Goal: Information Seeking & Learning: Check status

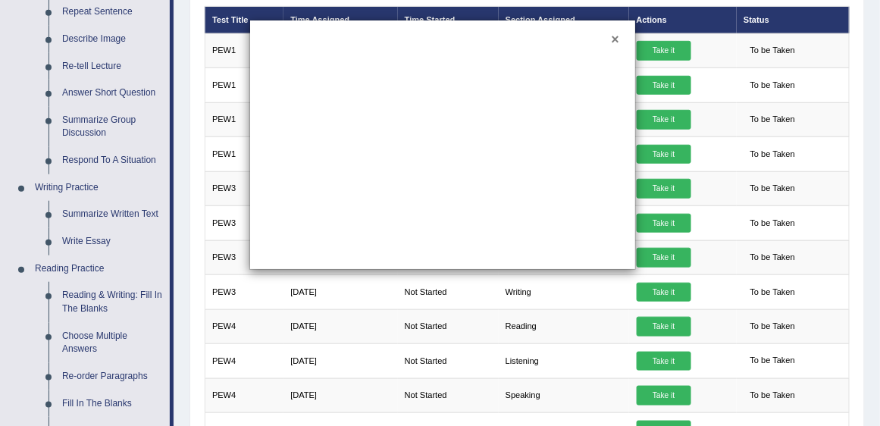
click at [618, 42] on button "×" at bounding box center [616, 40] width 8 height 14
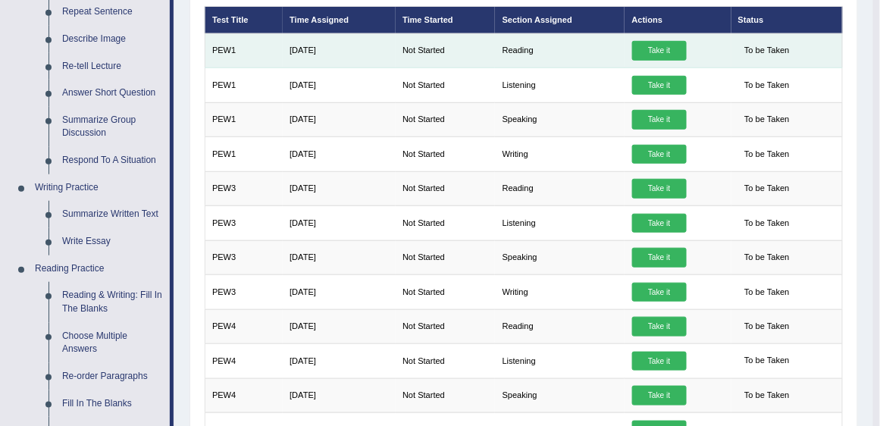
click at [663, 50] on link "Take it" at bounding box center [659, 51] width 55 height 20
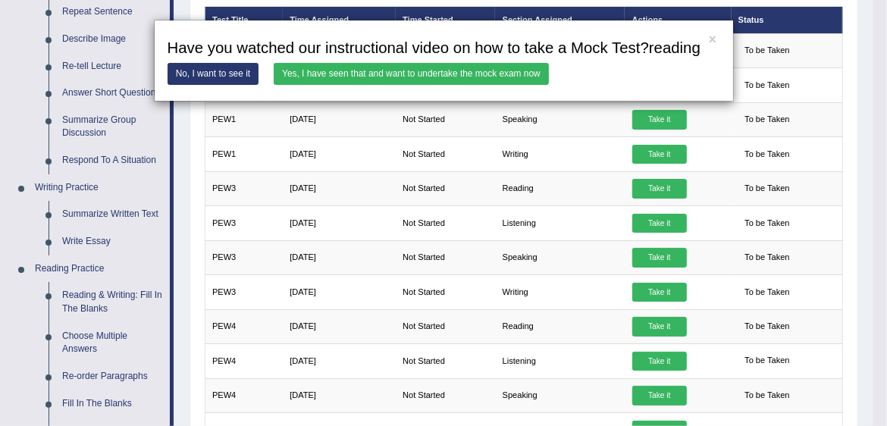
click at [451, 73] on link "Yes, I have seen that and want to undertake the mock exam now" at bounding box center [411, 74] width 275 height 22
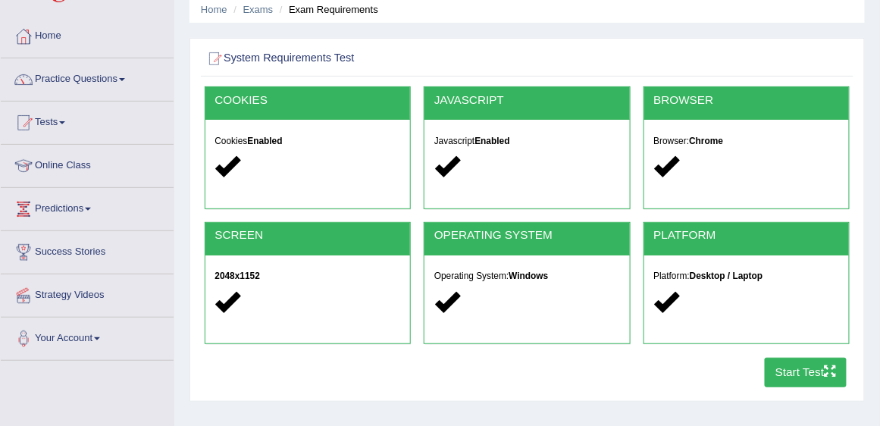
scroll to position [130, 0]
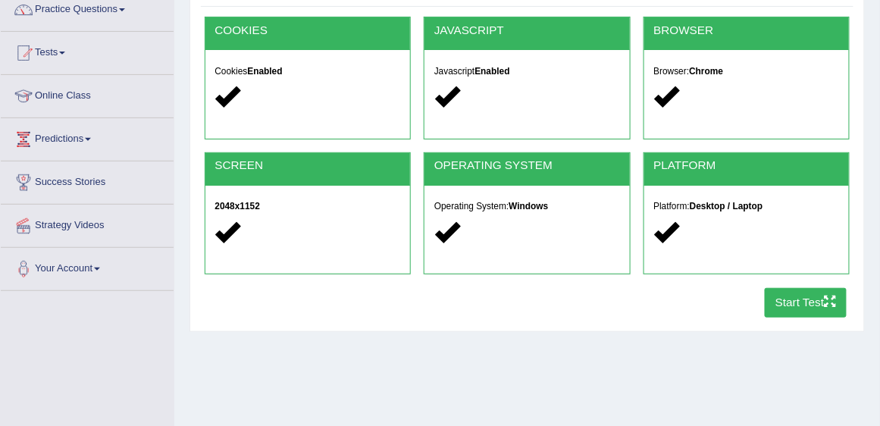
click at [822, 301] on button "Start Test" at bounding box center [806, 303] width 83 height 30
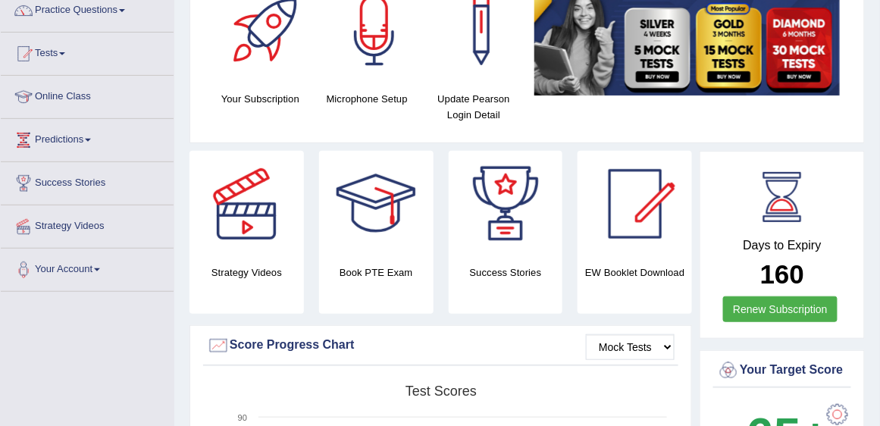
scroll to position [130, 0]
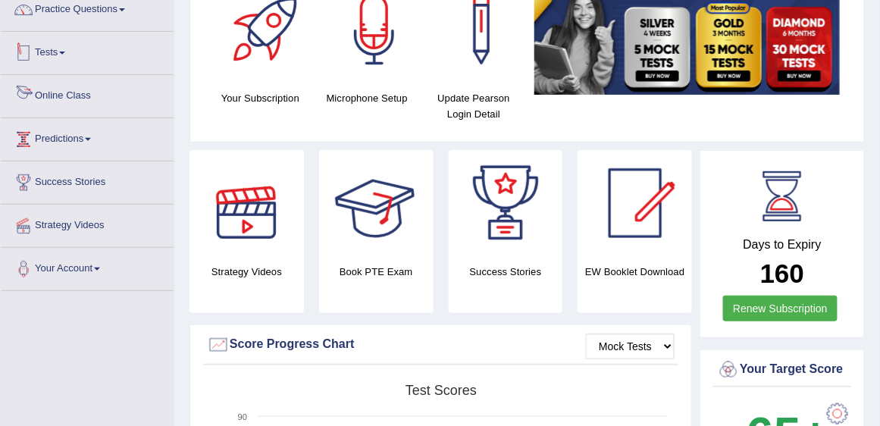
click at [53, 49] on link "Tests" at bounding box center [87, 51] width 173 height 38
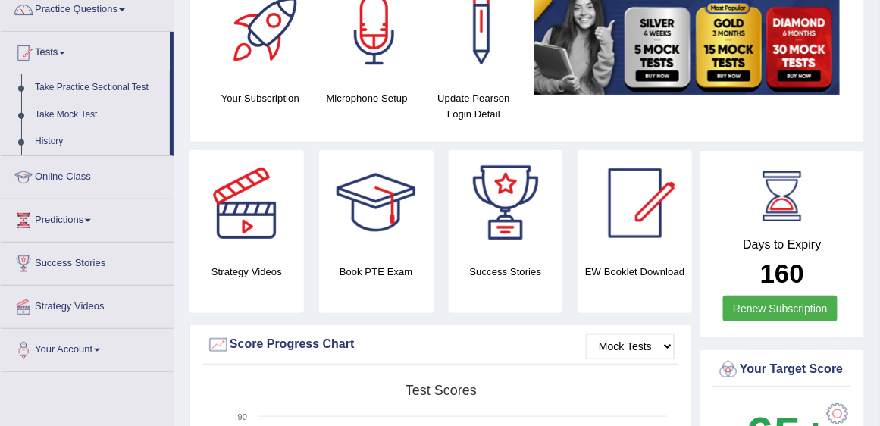
click at [53, 49] on link "Tests" at bounding box center [85, 51] width 169 height 38
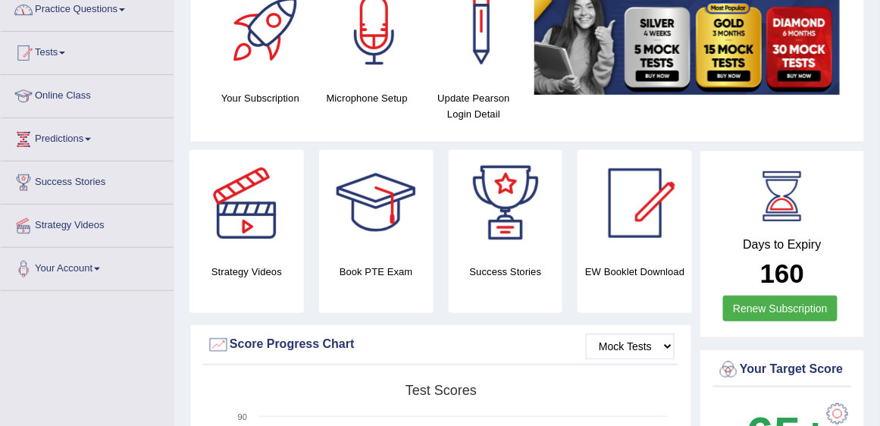
click at [83, 6] on link "Practice Questions" at bounding box center [87, 8] width 173 height 38
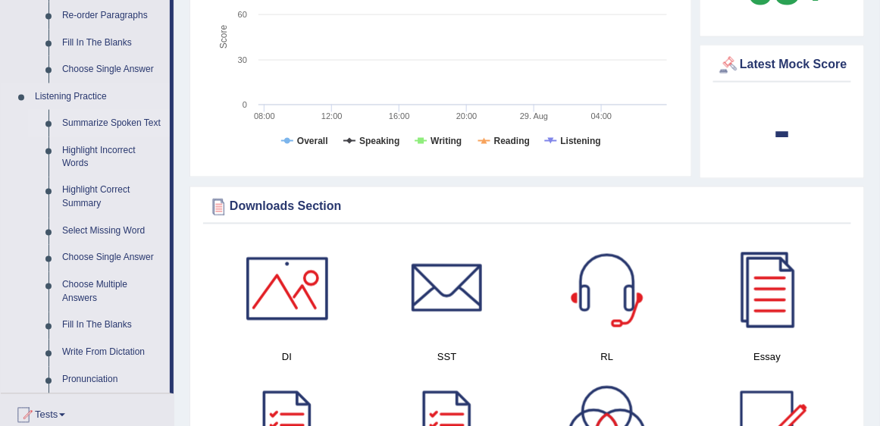
scroll to position [607, 0]
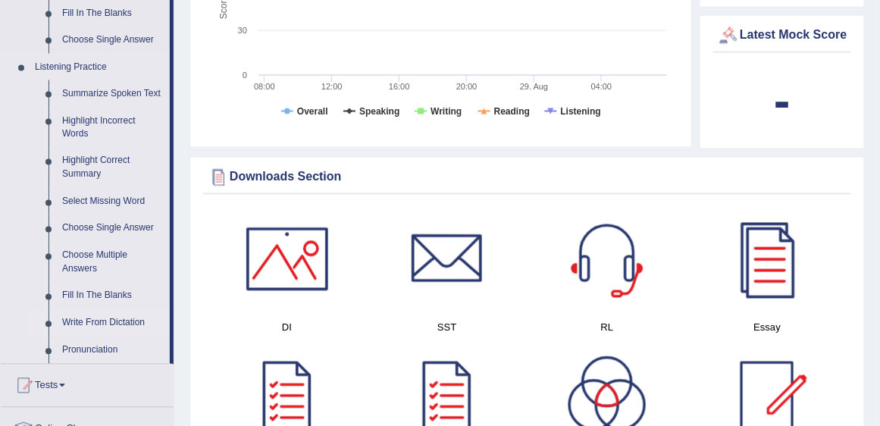
click at [93, 322] on link "Write From Dictation" at bounding box center [112, 323] width 114 height 27
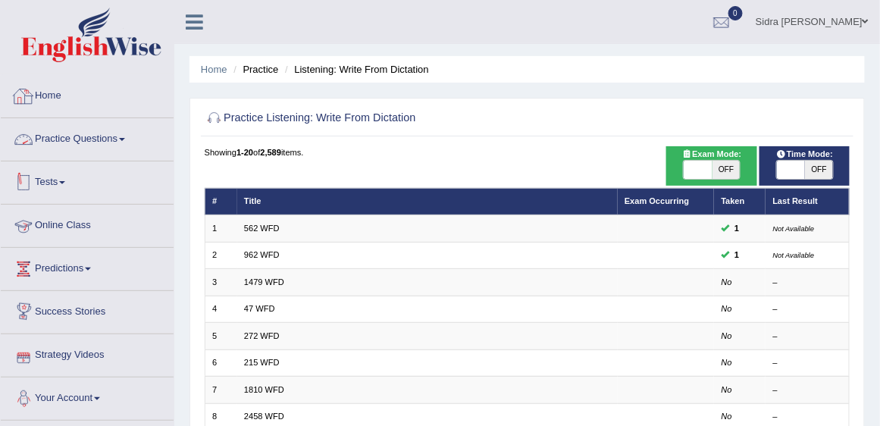
click at [105, 136] on link "Practice Questions" at bounding box center [87, 137] width 173 height 38
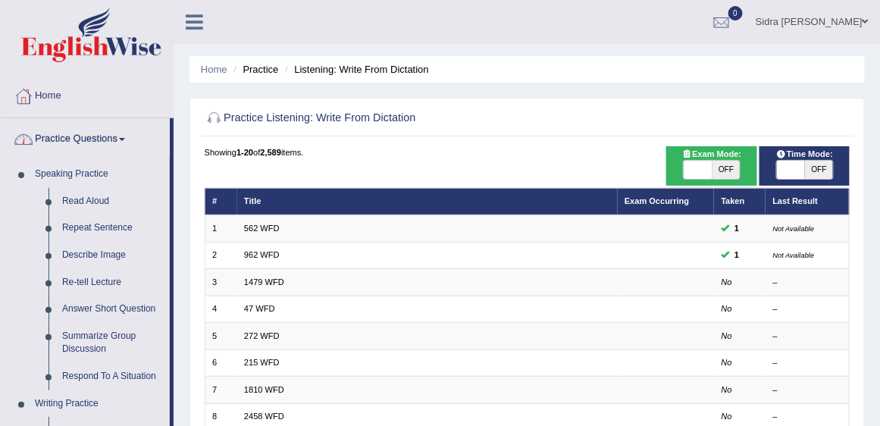
click at [105, 136] on link "Practice Questions" at bounding box center [85, 137] width 169 height 38
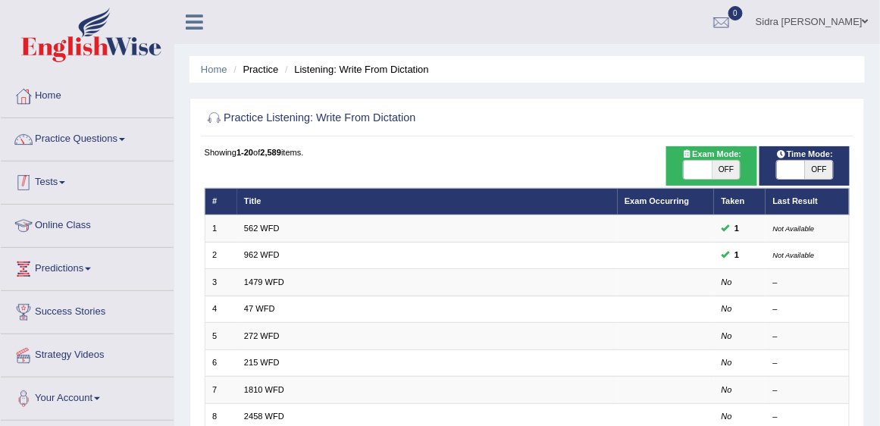
click at [44, 185] on link "Tests" at bounding box center [87, 181] width 173 height 38
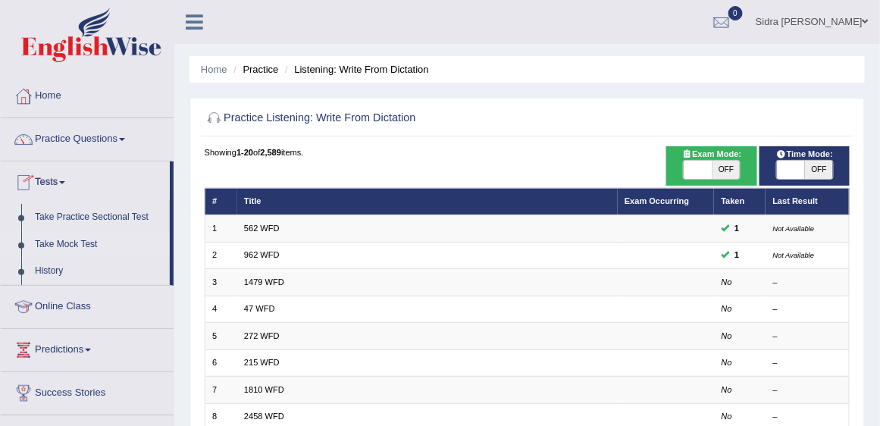
click at [82, 242] on link "Take Mock Test" at bounding box center [99, 244] width 142 height 27
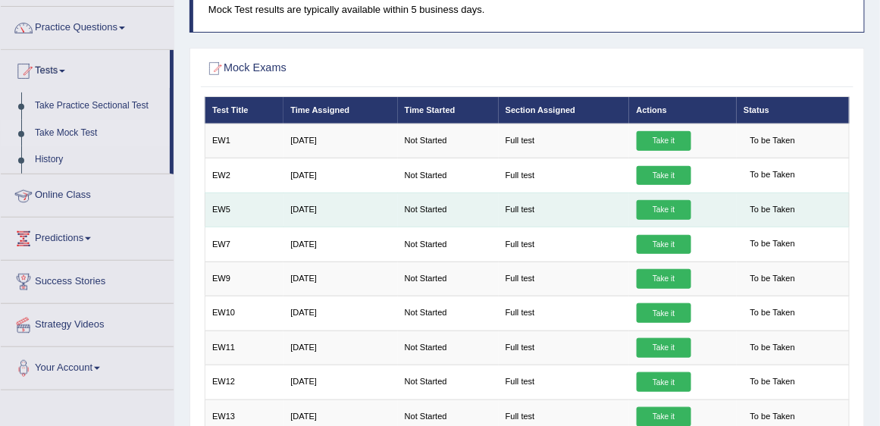
scroll to position [130, 0]
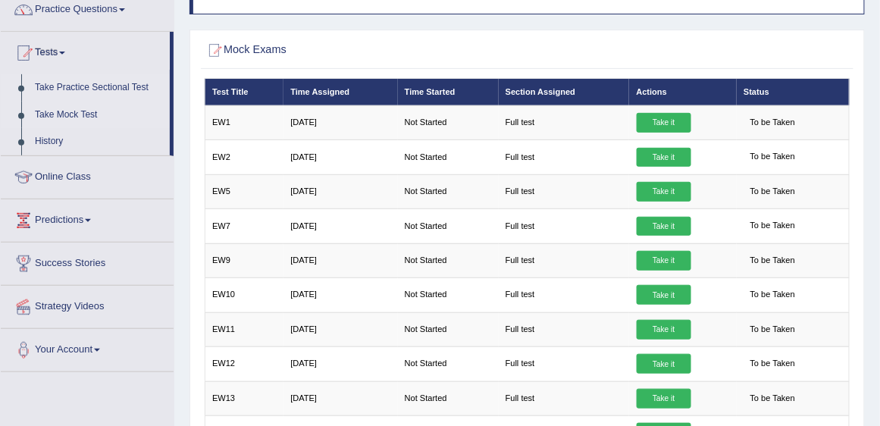
click at [77, 86] on link "Take Practice Sectional Test" at bounding box center [99, 87] width 142 height 27
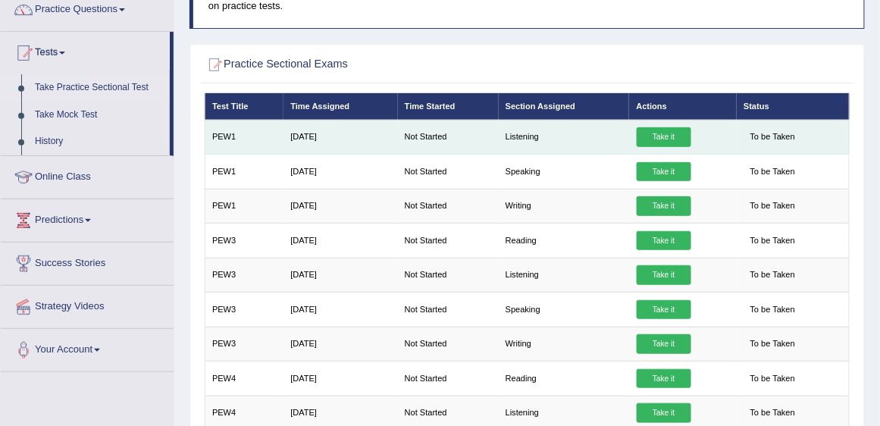
click at [659, 132] on link "Take it" at bounding box center [664, 137] width 55 height 20
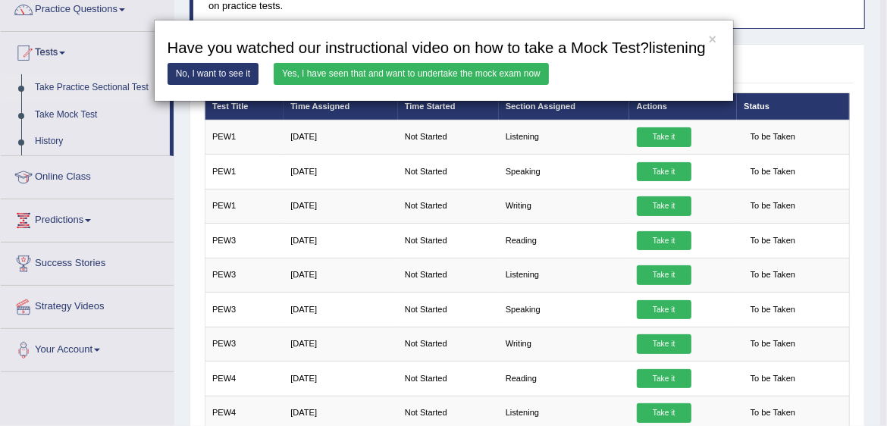
click at [459, 71] on link "Yes, I have seen that and want to undertake the mock exam now" at bounding box center [411, 74] width 275 height 22
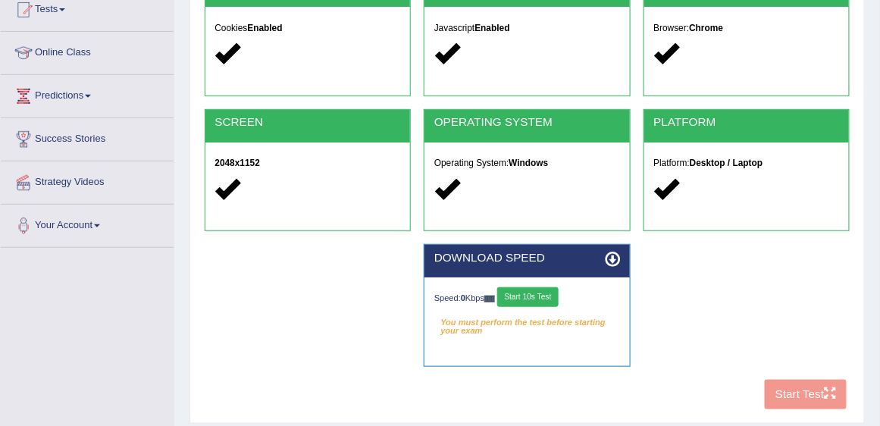
scroll to position [173, 0]
click at [544, 294] on button "Start 10s Test" at bounding box center [527, 297] width 61 height 20
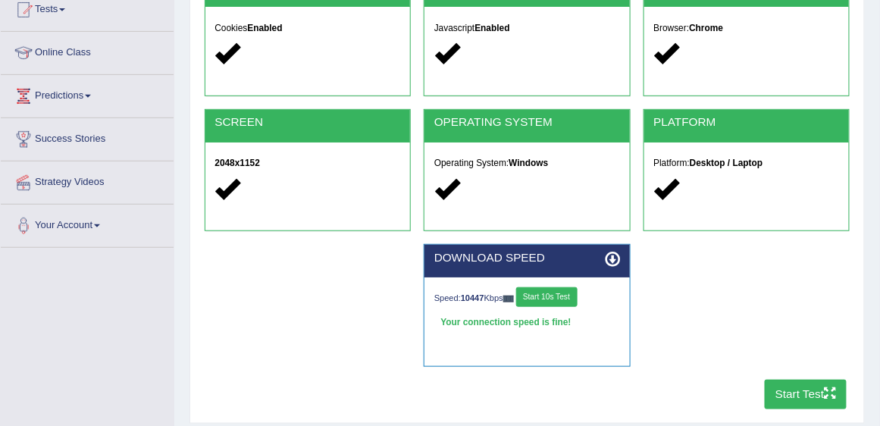
click at [791, 385] on button "Start Test" at bounding box center [806, 395] width 83 height 30
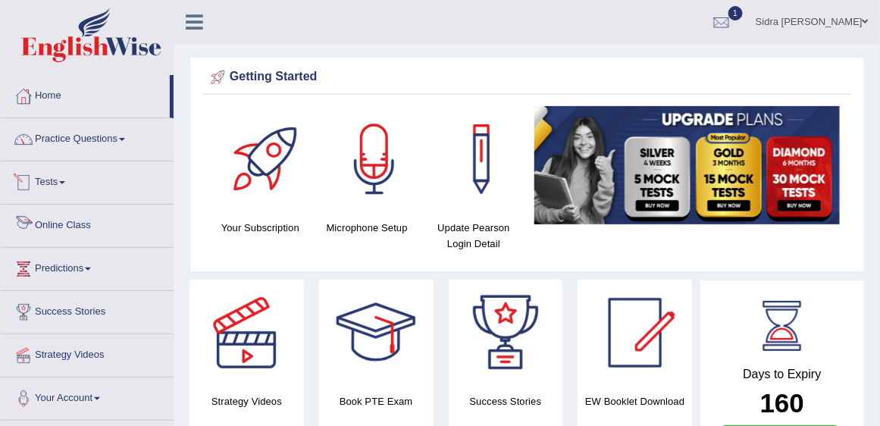
drag, startPoint x: 0, startPoint y: 0, endPoint x: 42, endPoint y: 183, distance: 188.2
click at [42, 183] on link "Tests" at bounding box center [87, 181] width 173 height 38
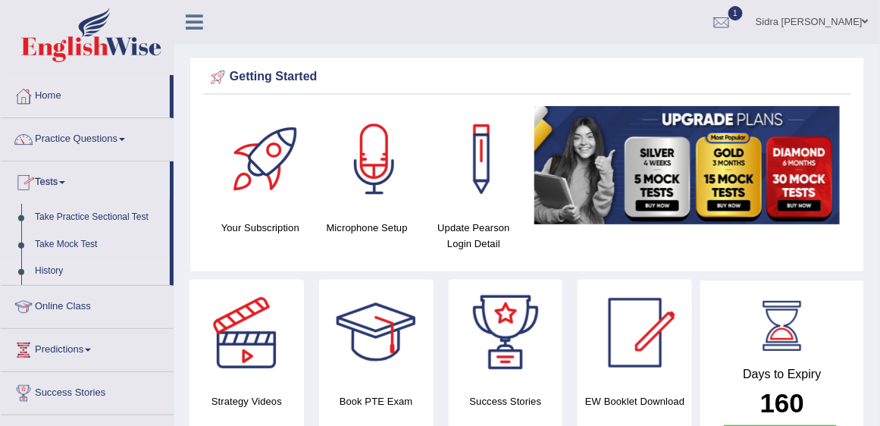
click at [70, 274] on link "History" at bounding box center [99, 271] width 142 height 27
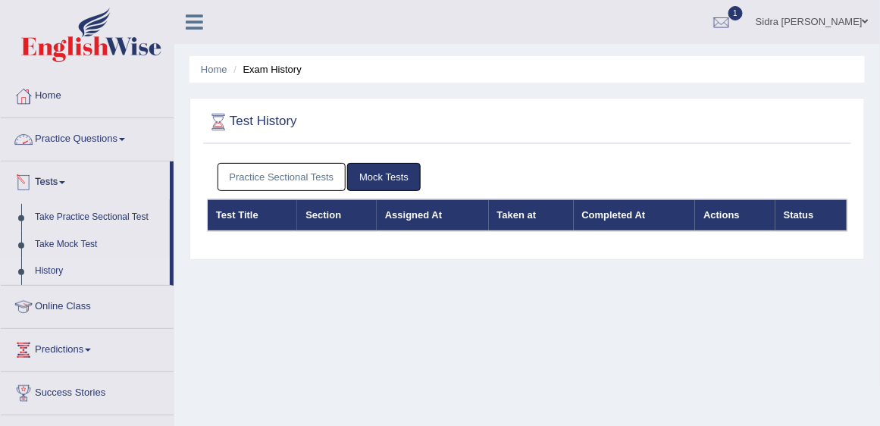
click at [278, 176] on link "Practice Sectional Tests" at bounding box center [282, 177] width 129 height 28
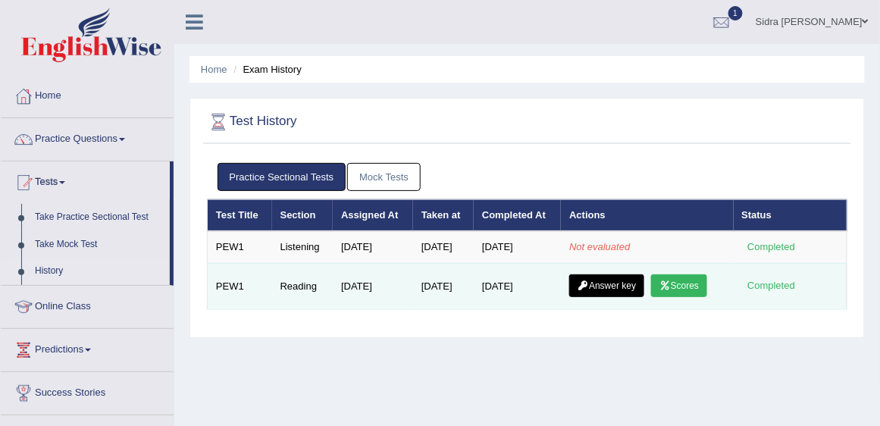
click at [685, 284] on link "Scores" at bounding box center [679, 285] width 56 height 23
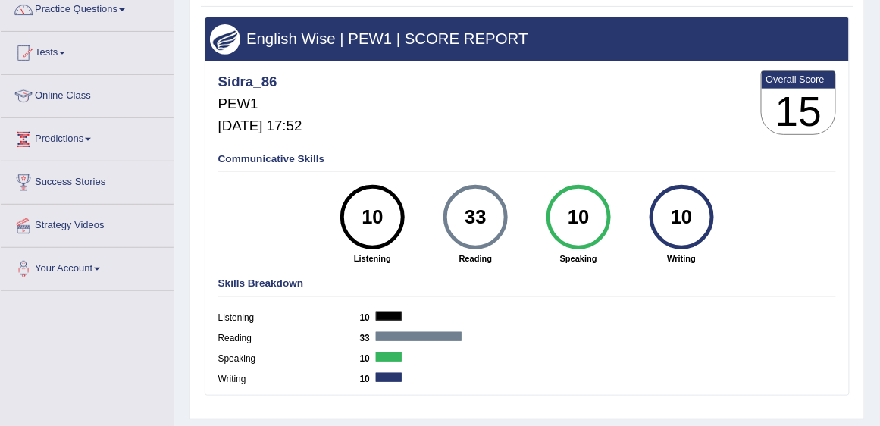
scroll to position [86, 0]
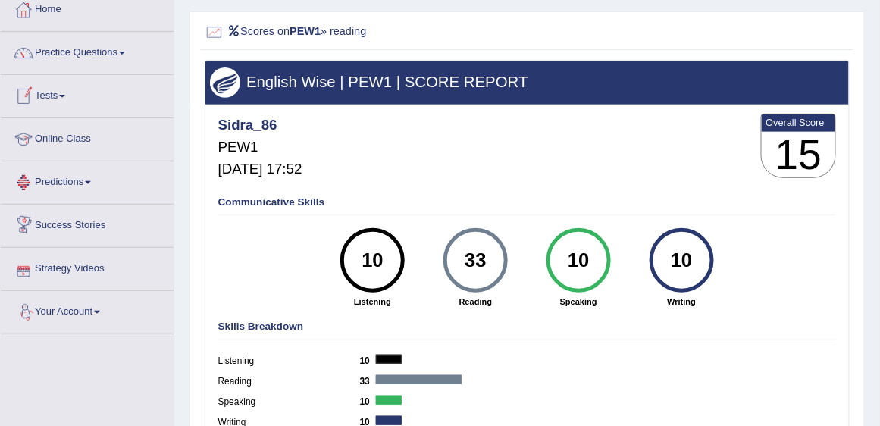
click at [352, 29] on h2 "Scores on PEW1 » reading" at bounding box center [405, 33] width 400 height 20
click at [202, 33] on div "Scores on PEW1 » reading" at bounding box center [527, 35] width 652 height 32
click at [213, 31] on div at bounding box center [215, 33] width 20 height 20
click at [252, 31] on h2 "Scores on PEW1 » reading" at bounding box center [405, 33] width 400 height 20
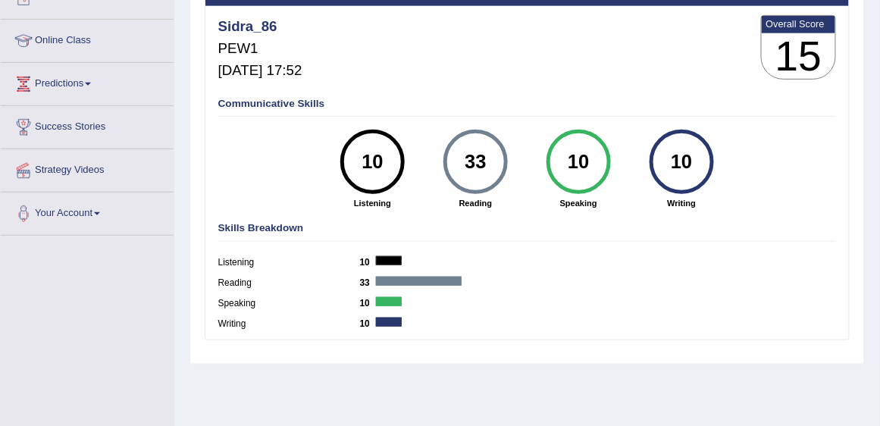
scroll to position [216, 0]
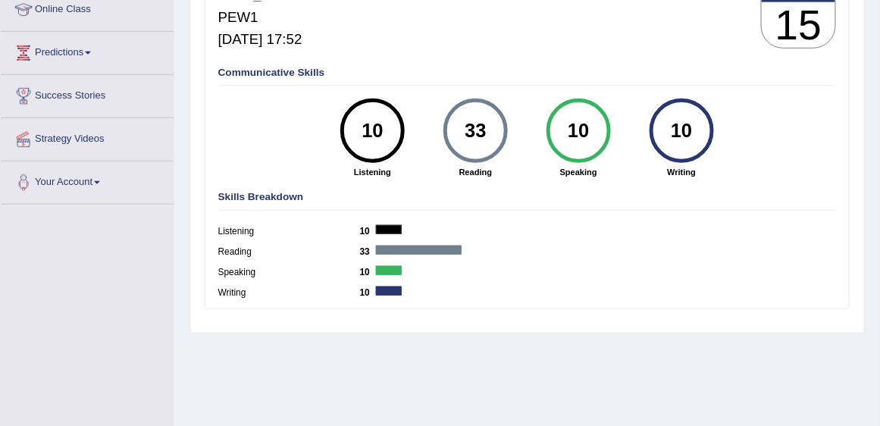
click at [380, 135] on div "10" at bounding box center [372, 131] width 47 height 55
click at [384, 234] on div "Listening 10" at bounding box center [527, 234] width 619 height 20
click at [391, 254] on div "Reading 33" at bounding box center [527, 254] width 619 height 20
click at [384, 276] on div "Speaking 10" at bounding box center [527, 275] width 619 height 20
click at [477, 117] on div "33" at bounding box center [475, 131] width 47 height 55
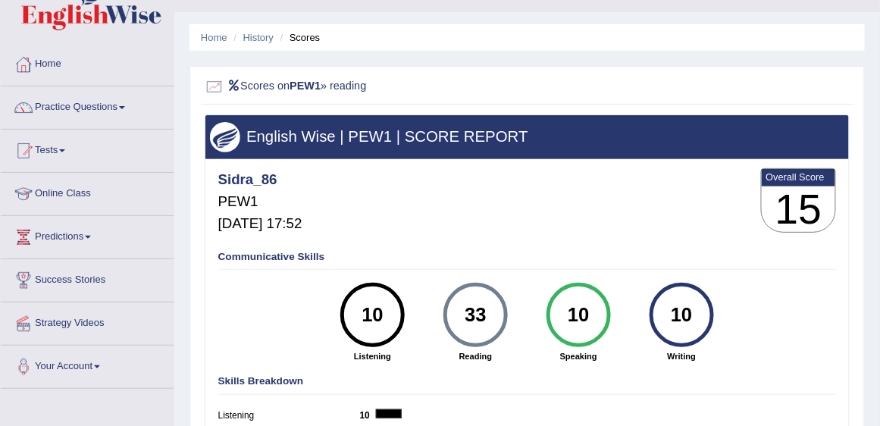
scroll to position [24, 0]
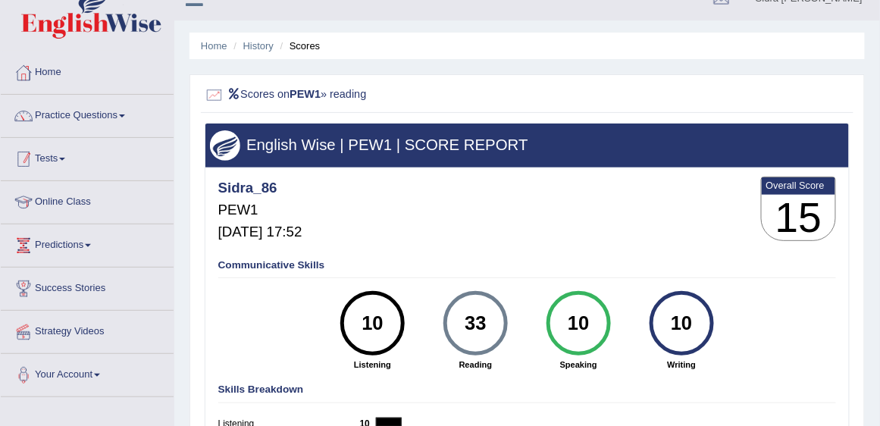
click at [64, 162] on link "Tests" at bounding box center [87, 157] width 173 height 38
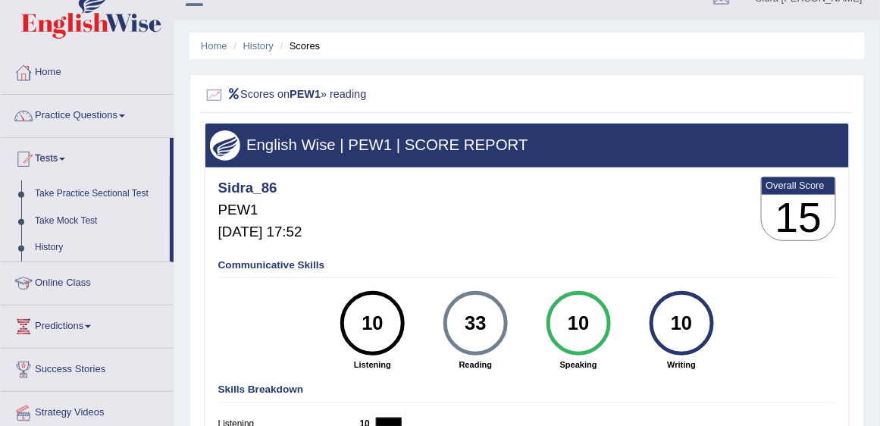
click at [45, 246] on link "History" at bounding box center [99, 247] width 142 height 27
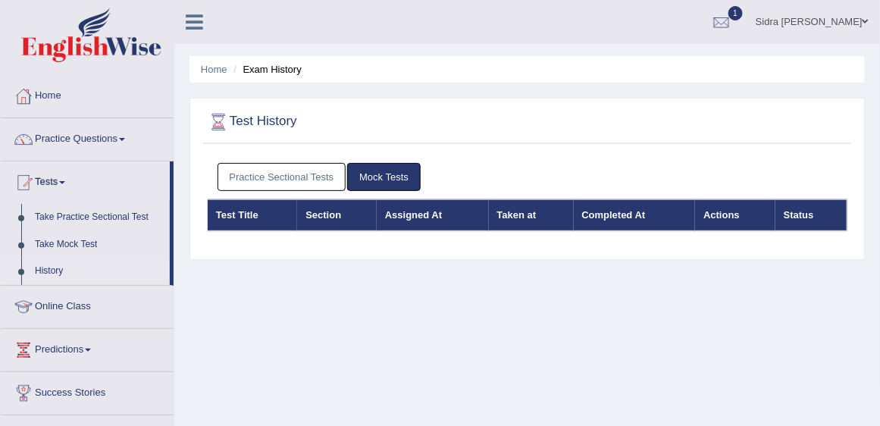
click at [285, 178] on link "Practice Sectional Tests" at bounding box center [282, 177] width 129 height 28
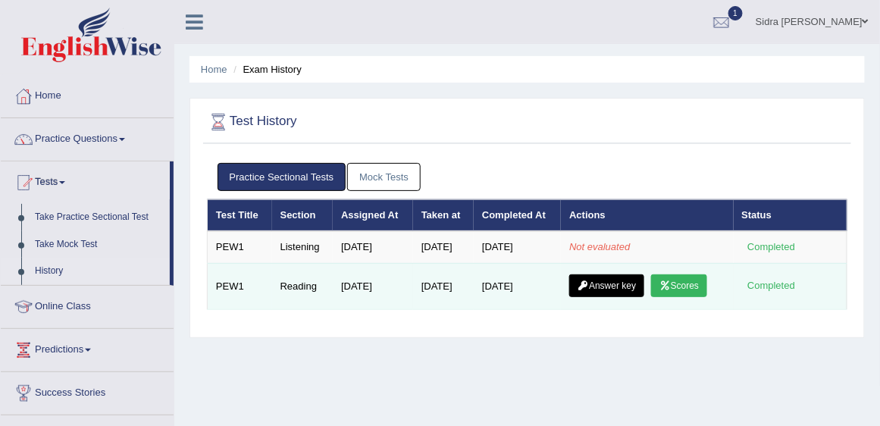
click at [611, 287] on link "Answer key" at bounding box center [606, 285] width 75 height 23
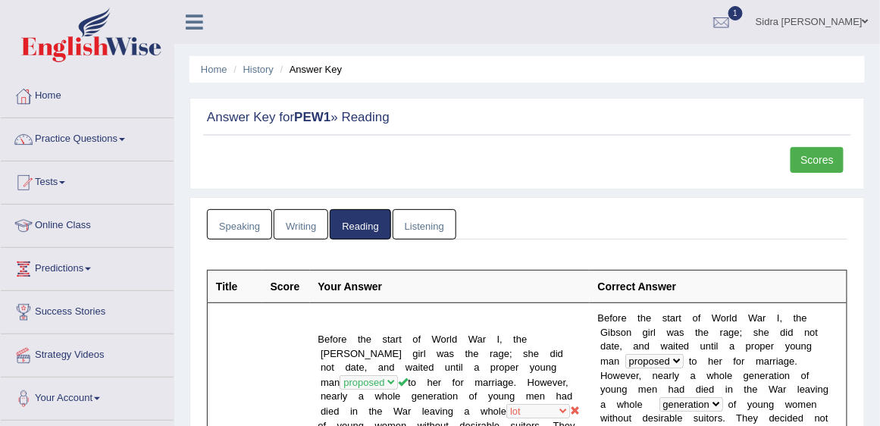
click at [431, 224] on link "Listening" at bounding box center [425, 224] width 64 height 31
